Goal: Task Accomplishment & Management: Use online tool/utility

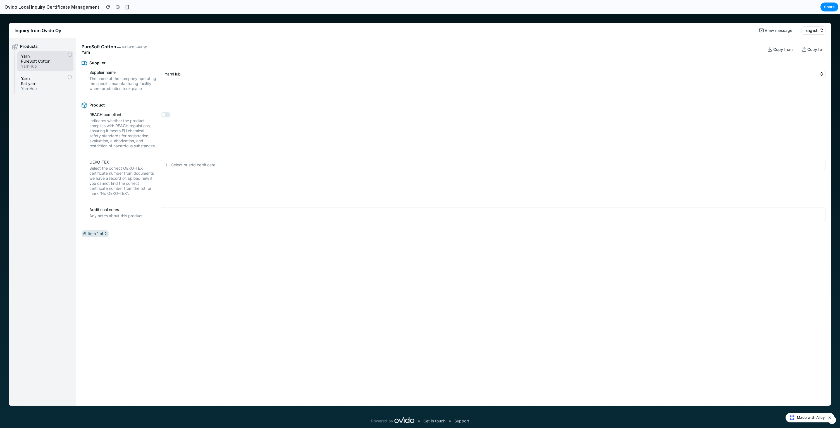
click at [176, 167] on span "Select or add certificate" at bounding box center [193, 165] width 44 height 6
click at [192, 313] on div "No OEKO-TEX certification Cert. number: ASDFGHJ12345 Cert. number: QWERTYU67890…" at bounding box center [420, 221] width 840 height 414
click at [198, 168] on span "Select or add certificate" at bounding box center [193, 165] width 44 height 6
click at [109, 130] on div "No OEKO-TEX certification Cert. number: ASDFGHJ12345 Cert. number: QWERTYU67890…" at bounding box center [420, 221] width 840 height 414
click at [179, 168] on span "Select or add certificate" at bounding box center [193, 165] width 44 height 6
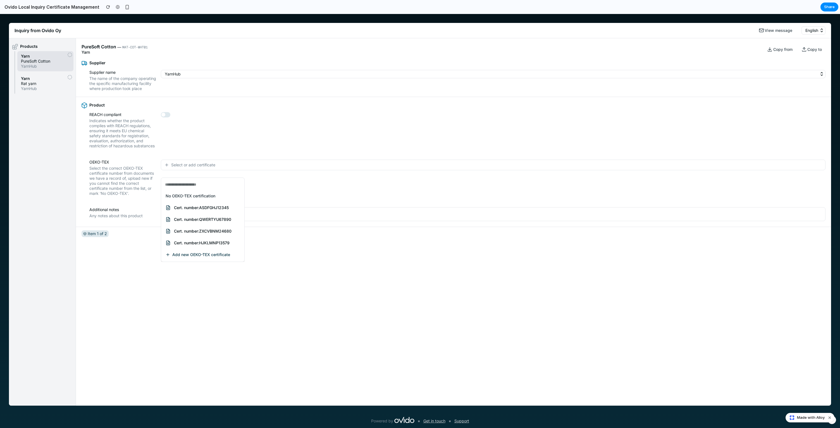
click at [172, 356] on div "No OEKO-TEX certification Cert. number: ASDFGHJ12345 Cert. number: QWERTYU67890…" at bounding box center [420, 221] width 840 height 414
click at [174, 75] on button "YarnHub" at bounding box center [493, 74] width 665 height 8
click at [183, 75] on button "YarnHub" at bounding box center [493, 74] width 665 height 8
click at [824, 74] on icon "button" at bounding box center [822, 74] width 6 height 6
click at [822, 75] on icon "button" at bounding box center [822, 74] width 6 height 6
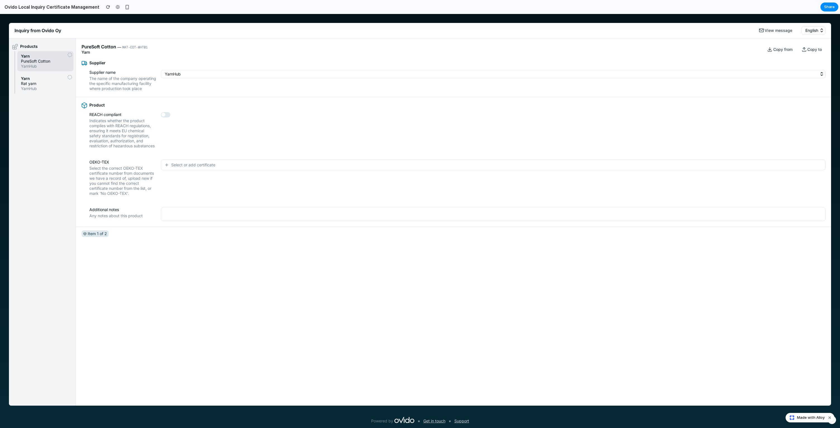
click at [822, 73] on icon "button" at bounding box center [822, 74] width 6 height 6
click at [183, 168] on span "Select or add certificate" at bounding box center [193, 165] width 44 height 6
